Goal: Navigation & Orientation: Find specific page/section

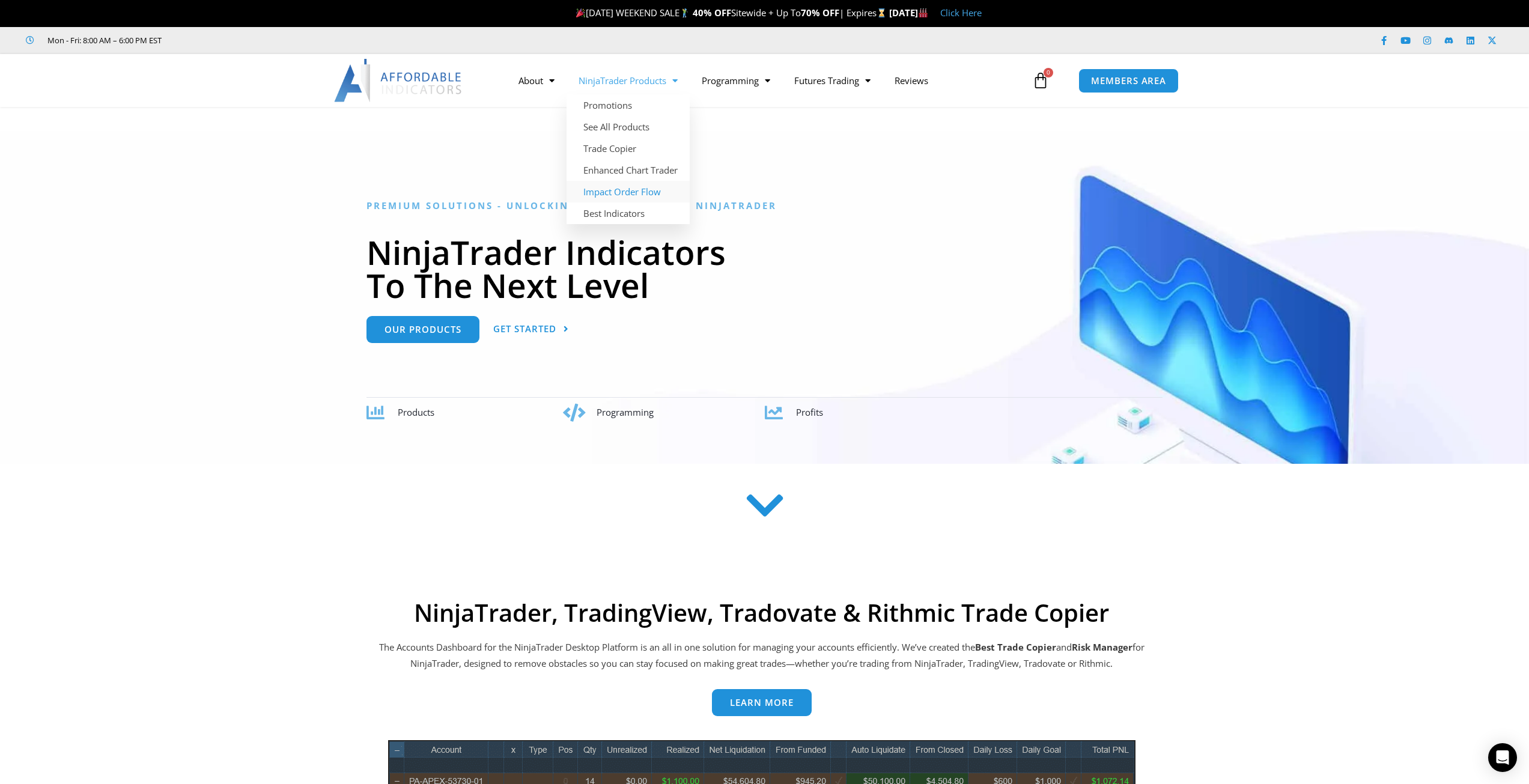
click at [629, 187] on link "Impact Order Flow" at bounding box center [628, 192] width 123 height 22
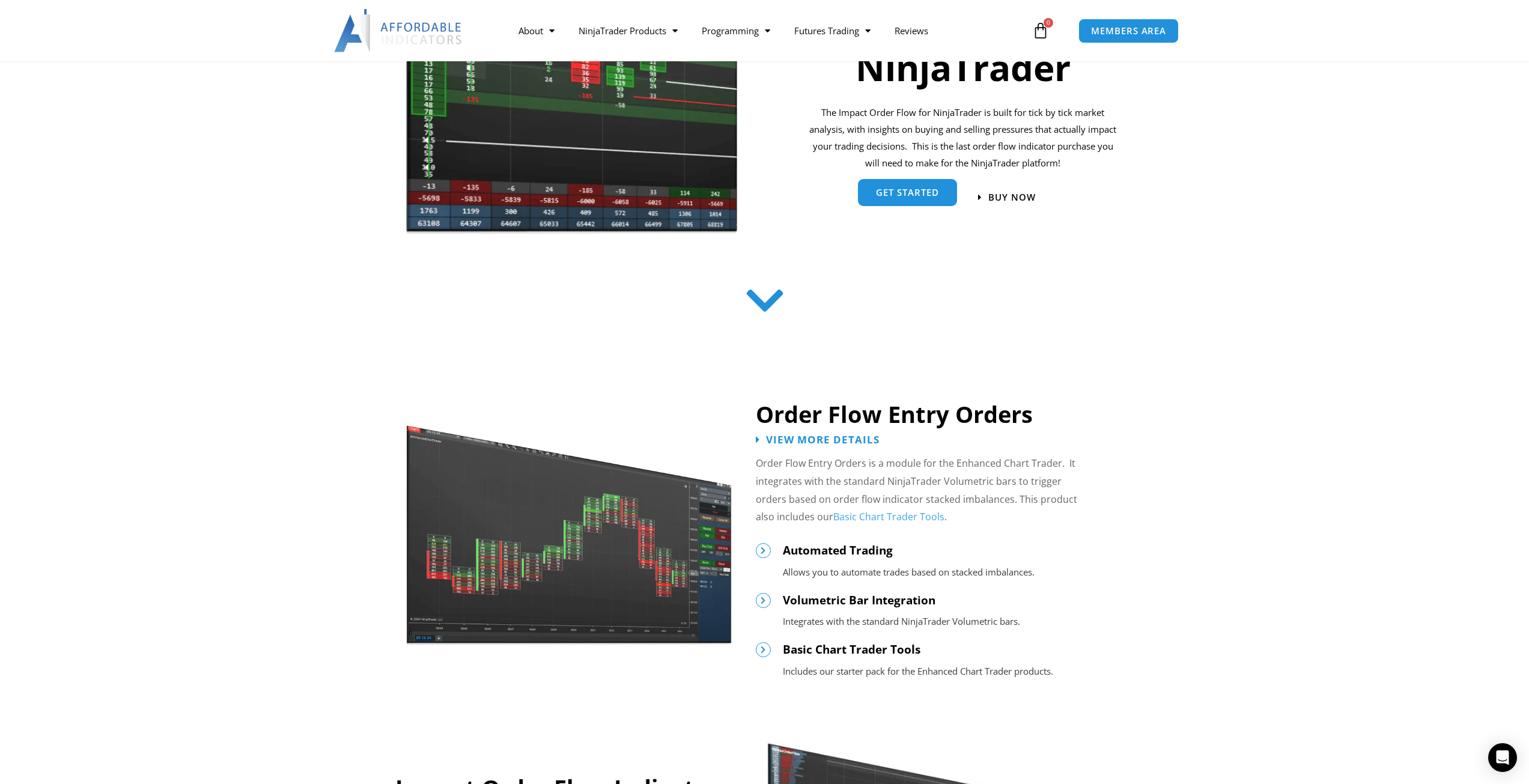
click at [901, 202] on link "get started" at bounding box center [907, 192] width 99 height 27
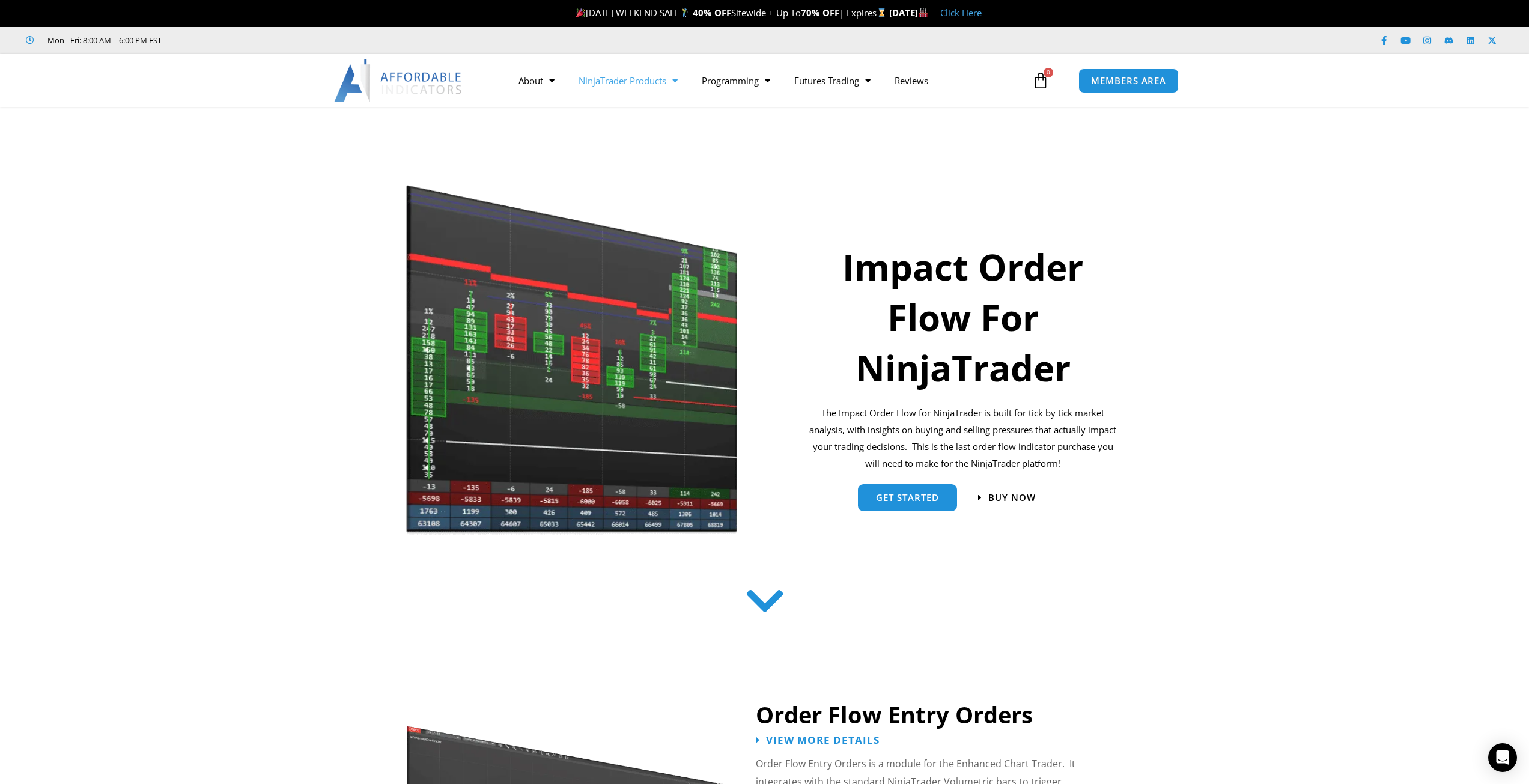
click at [676, 71] on span "Menu" at bounding box center [672, 80] width 12 height 21
click at [644, 214] on link "Best Indicators" at bounding box center [628, 213] width 123 height 22
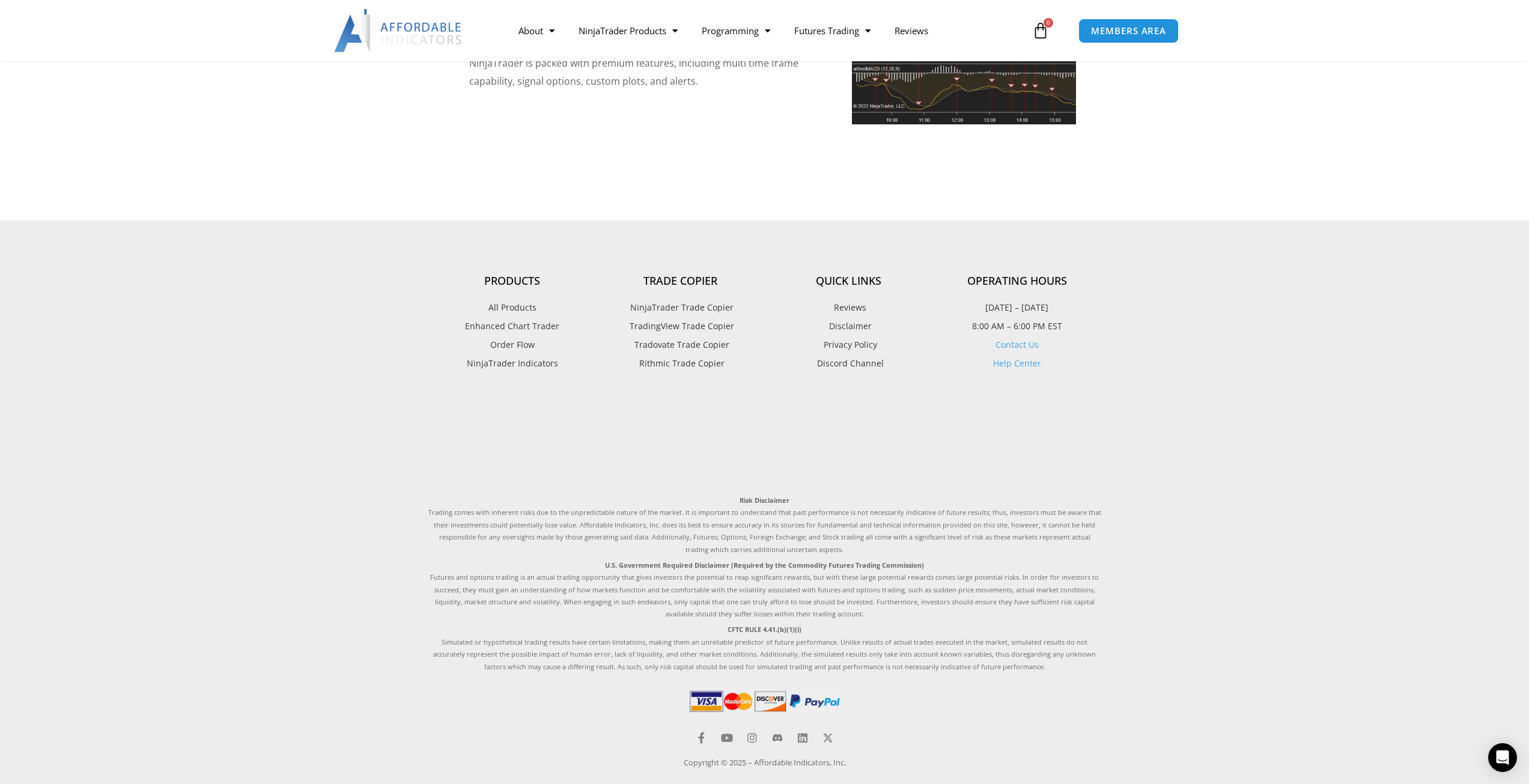
scroll to position [2862, 0]
